Goal: Task Accomplishment & Management: Use online tool/utility

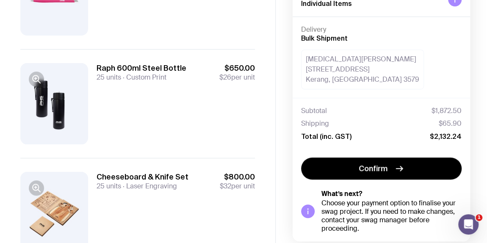
scroll to position [293, 0]
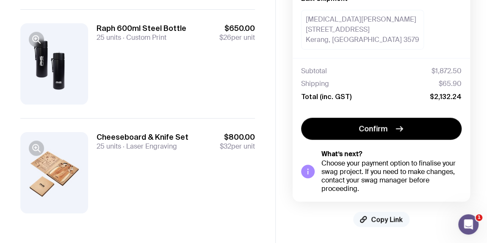
click at [377, 217] on span "Copy Link" at bounding box center [387, 219] width 32 height 8
click at [391, 218] on span "Copy Link" at bounding box center [387, 219] width 32 height 8
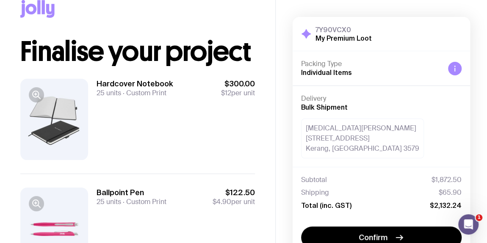
scroll to position [0, 0]
